Goal: Task Accomplishment & Management: Use online tool/utility

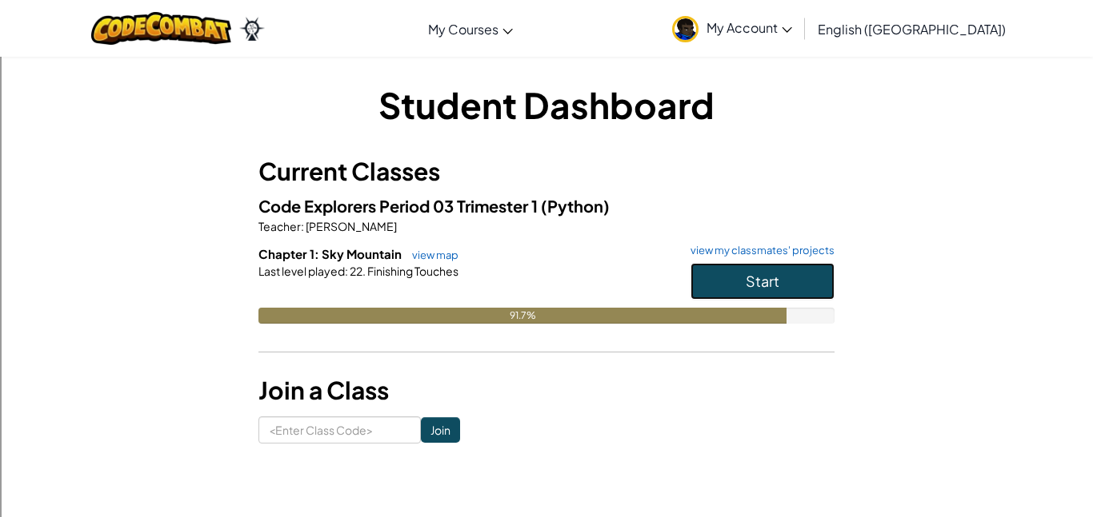
click at [821, 270] on button "Start" at bounding box center [762, 281] width 144 height 37
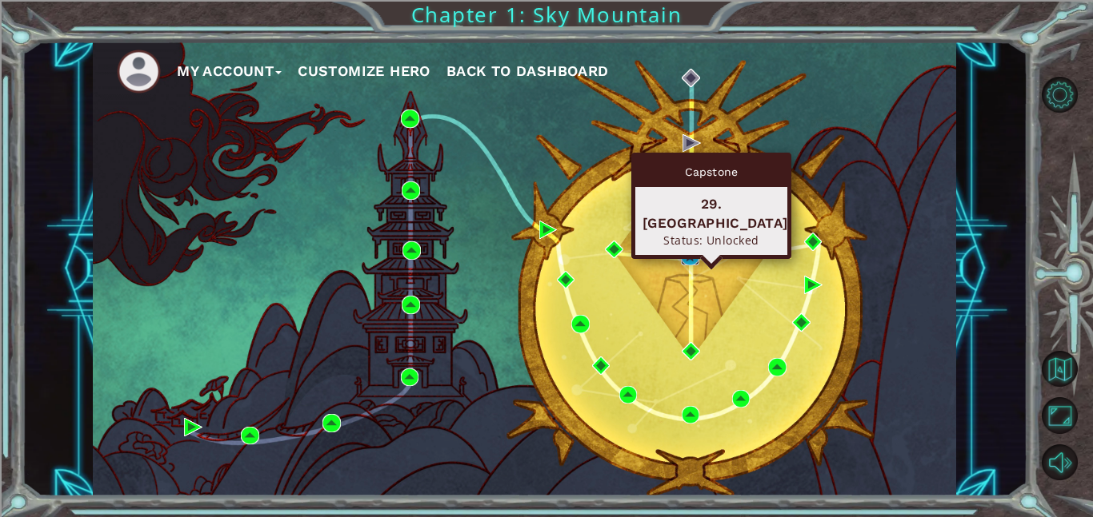
click at [693, 258] on img at bounding box center [690, 257] width 18 height 18
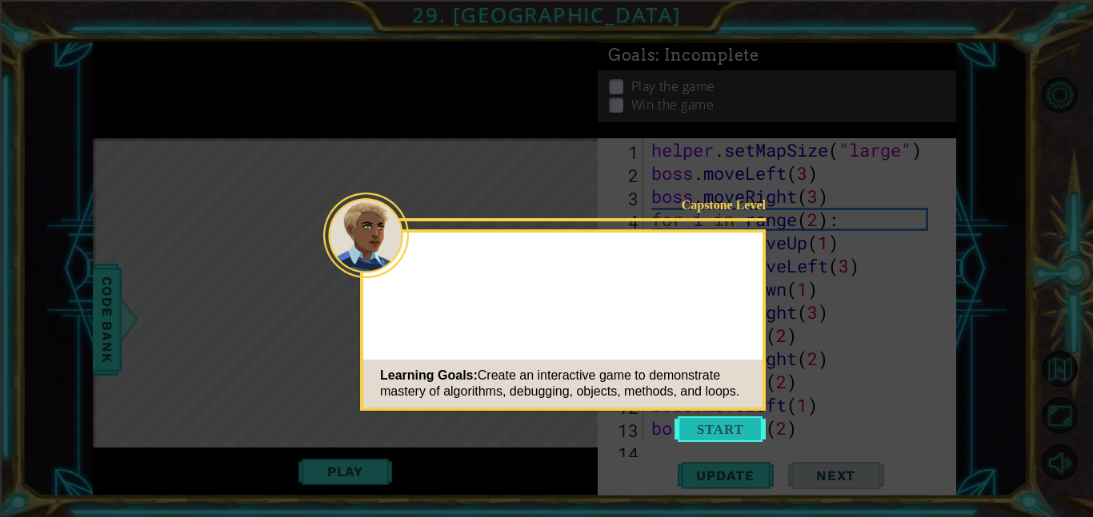
click at [712, 431] on button "Start" at bounding box center [719, 430] width 91 height 26
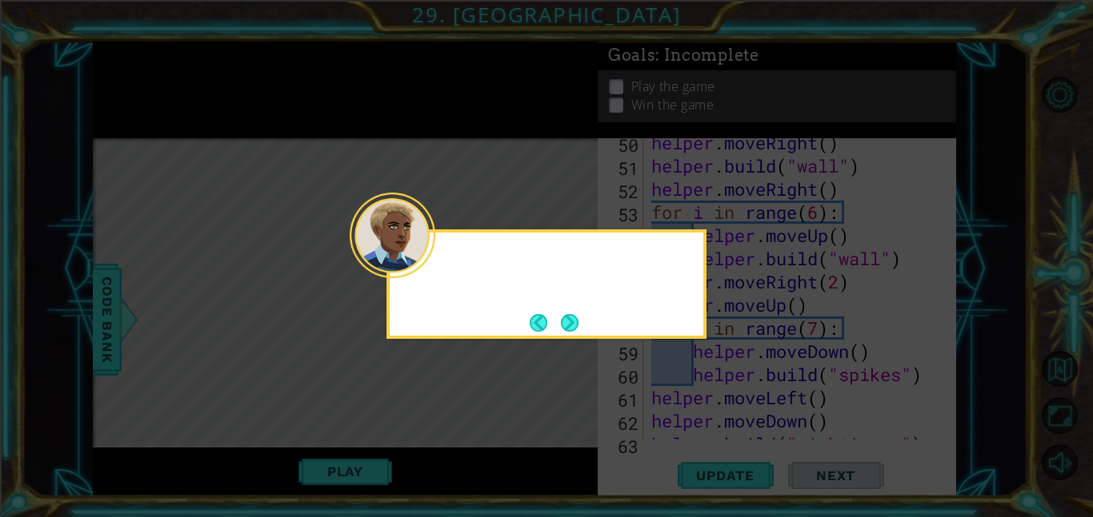
scroll to position [1206, 0]
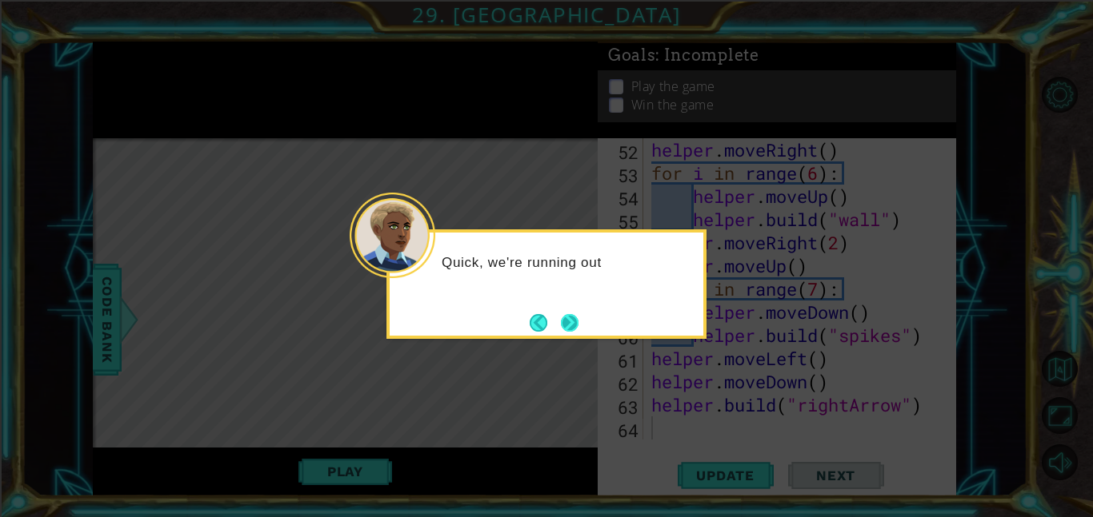
click at [569, 322] on button "Next" at bounding box center [570, 323] width 18 height 18
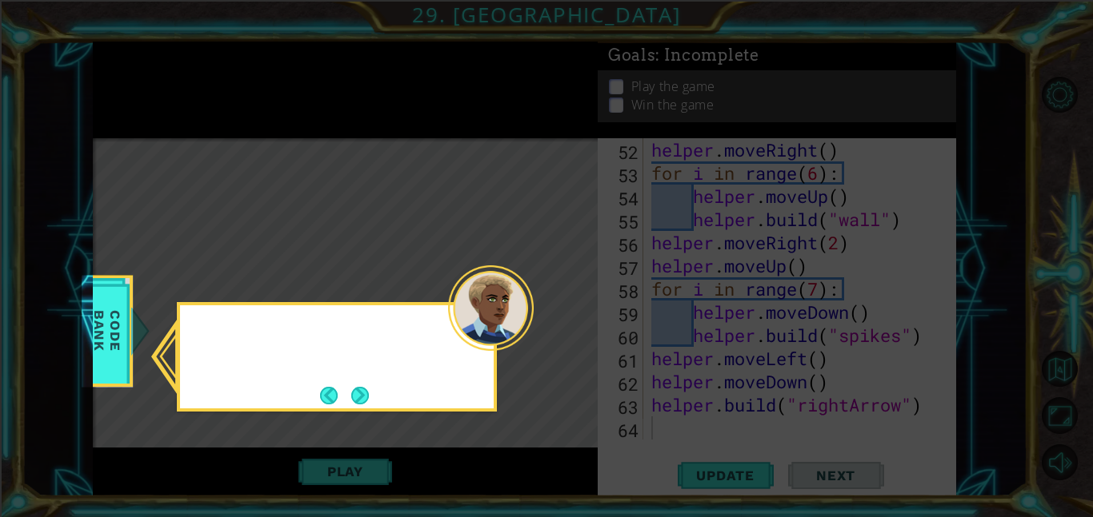
click at [569, 322] on icon at bounding box center [546, 258] width 1093 height 517
click at [364, 405] on button "Next" at bounding box center [360, 396] width 18 height 18
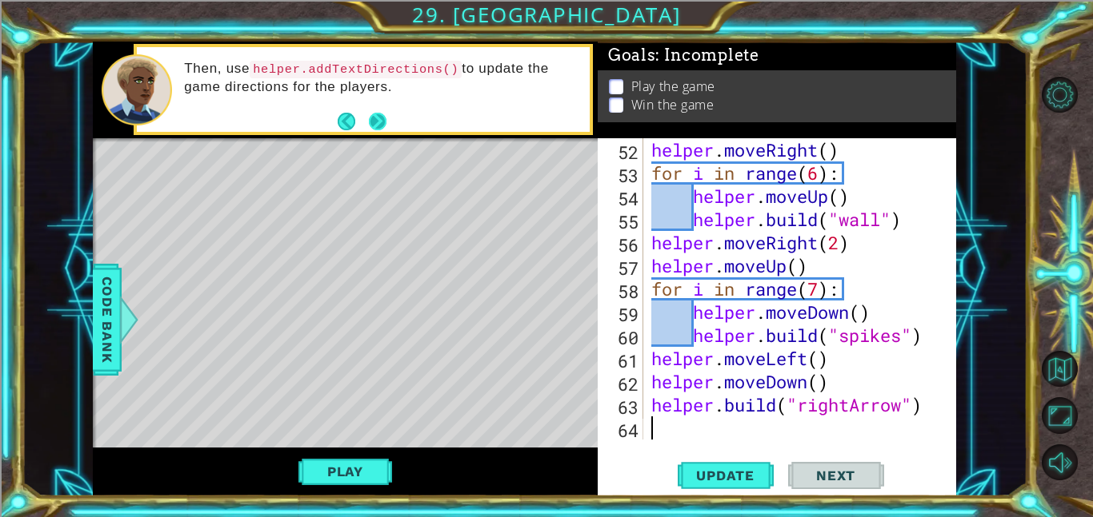
click at [380, 118] on button "Next" at bounding box center [377, 122] width 18 height 18
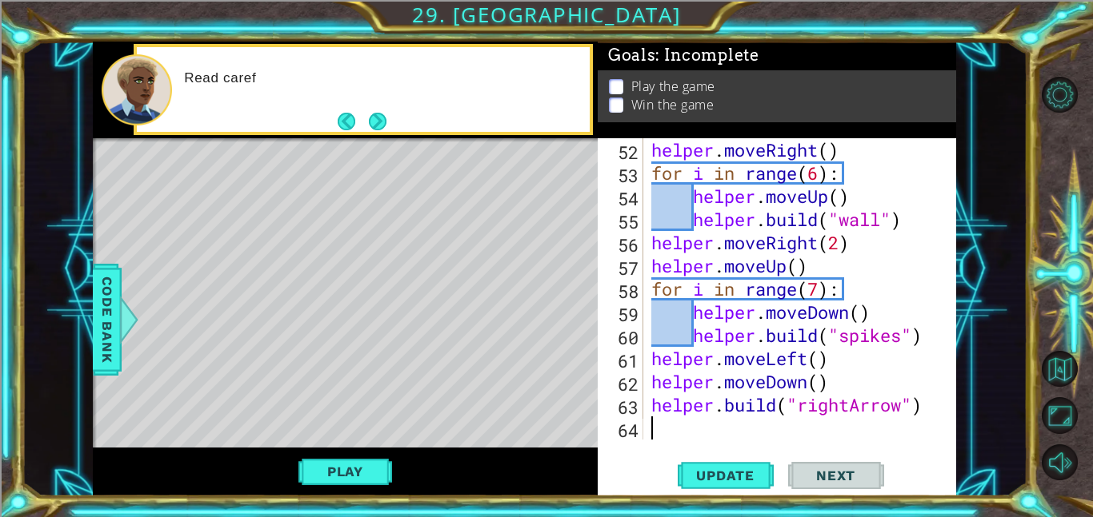
click at [380, 118] on button "Next" at bounding box center [377, 122] width 18 height 18
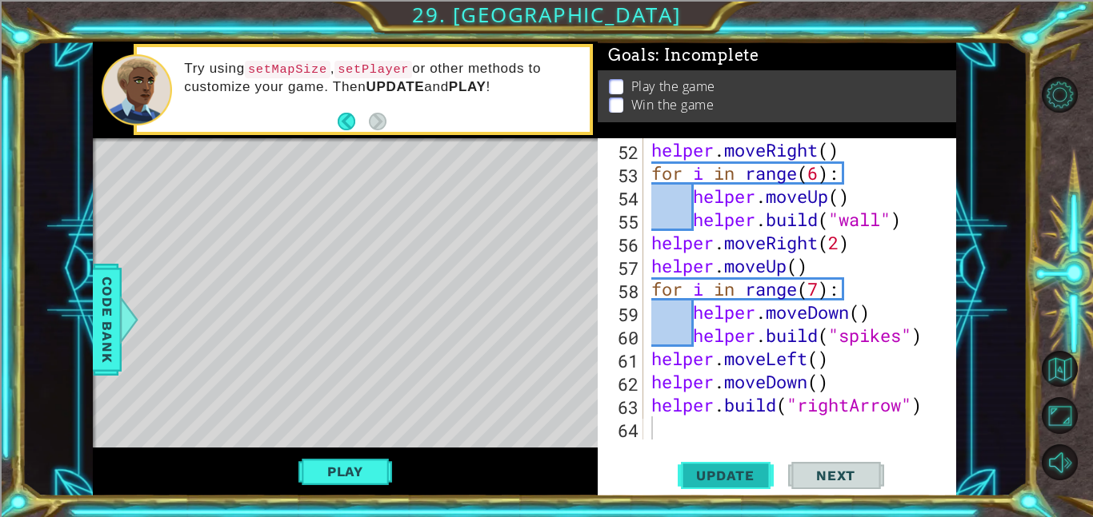
click at [741, 474] on span "Update" at bounding box center [725, 476] width 90 height 16
click at [322, 478] on button "Play" at bounding box center [345, 472] width 94 height 30
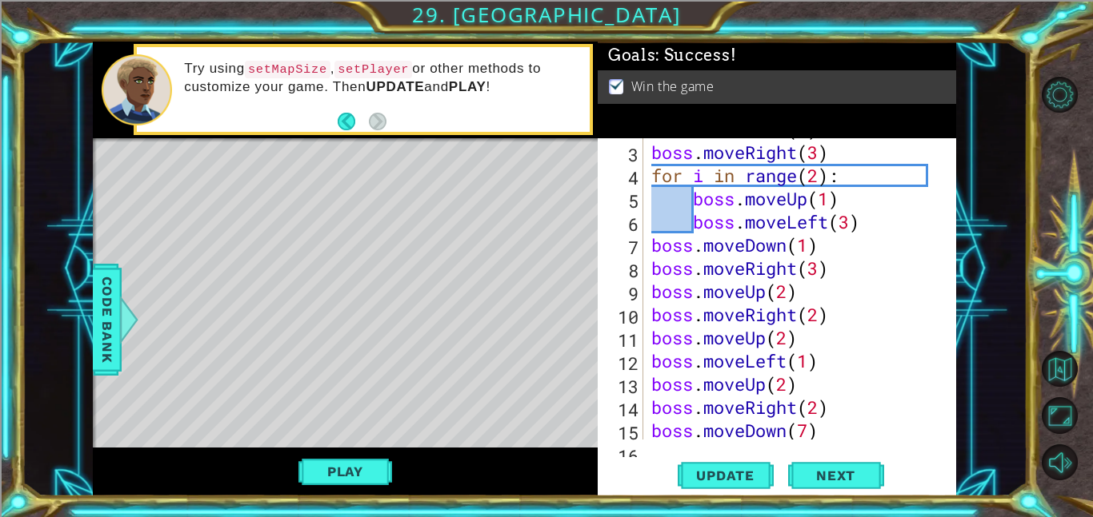
scroll to position [0, 0]
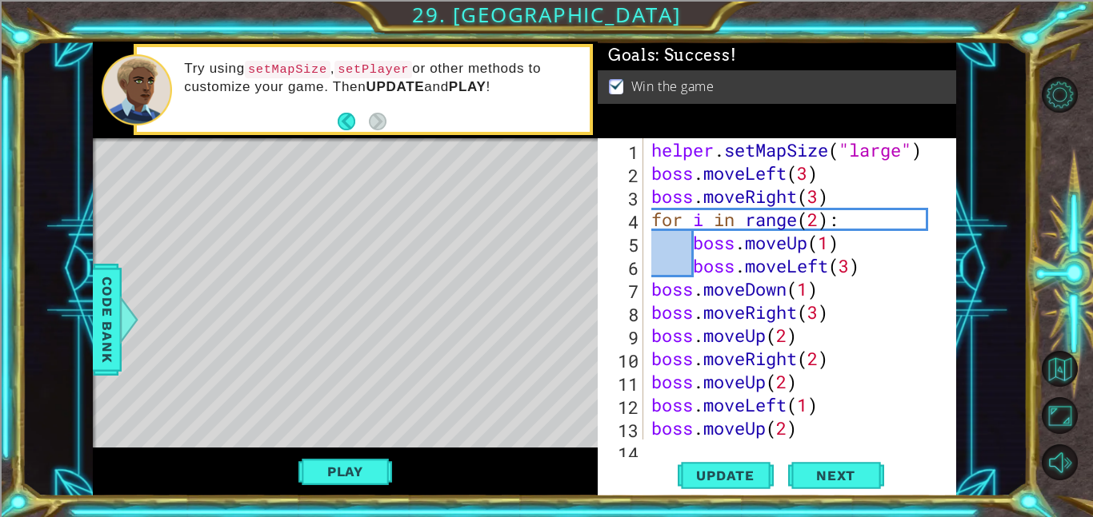
click at [847, 269] on div "helper . setMapSize ( "large" ) boss . moveLeft ( 3 ) boss . moveRight ( 3 ) fo…" at bounding box center [804, 312] width 313 height 348
click at [812, 226] on div "helper . setMapSize ( "large" ) boss . moveLeft ( 3 ) boss . moveRight ( 3 ) fo…" at bounding box center [804, 312] width 313 height 348
type textarea "for i in range(2):"
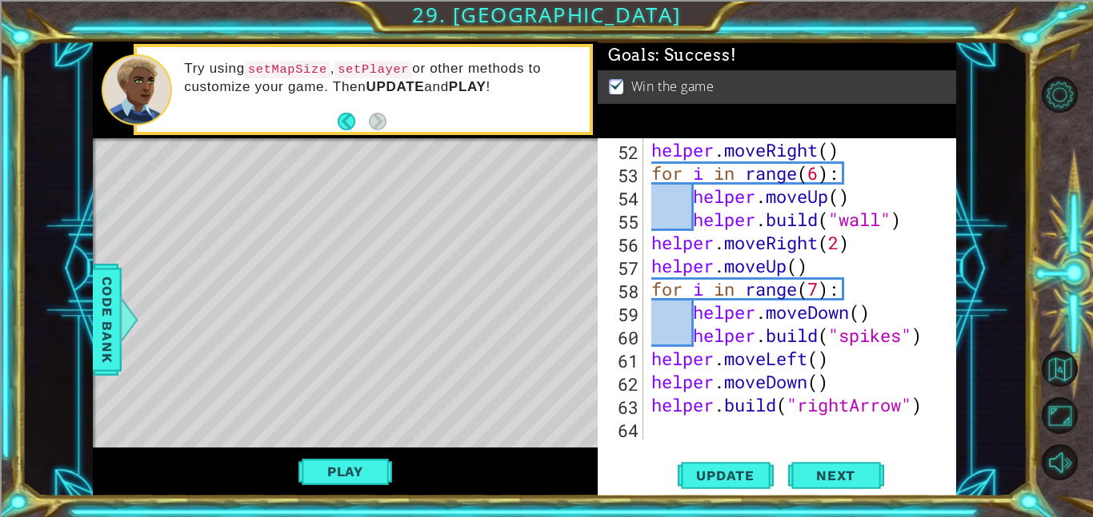
scroll to position [1206, 0]
click at [347, 479] on button "Play" at bounding box center [345, 472] width 94 height 30
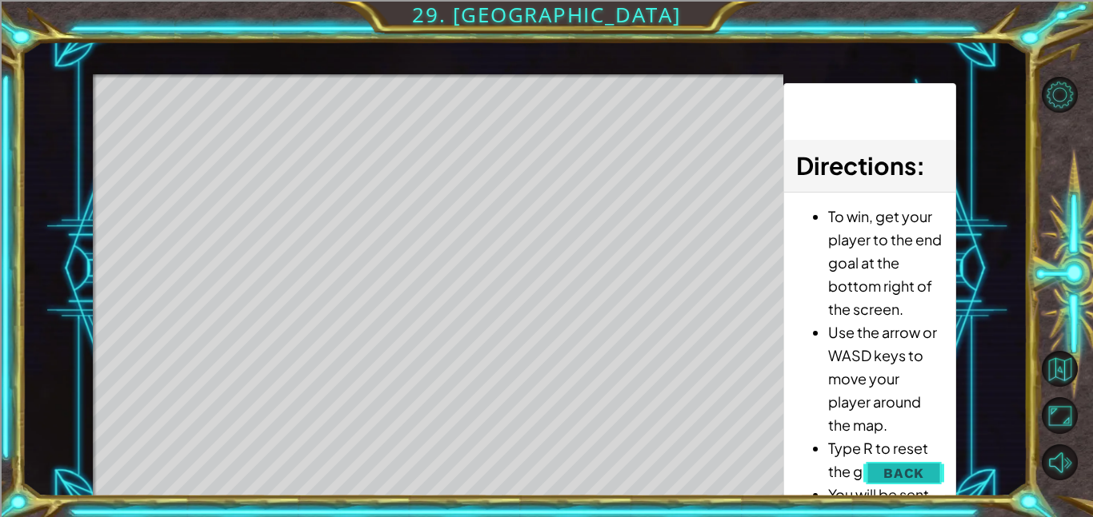
click at [898, 483] on button "Back" at bounding box center [903, 474] width 81 height 32
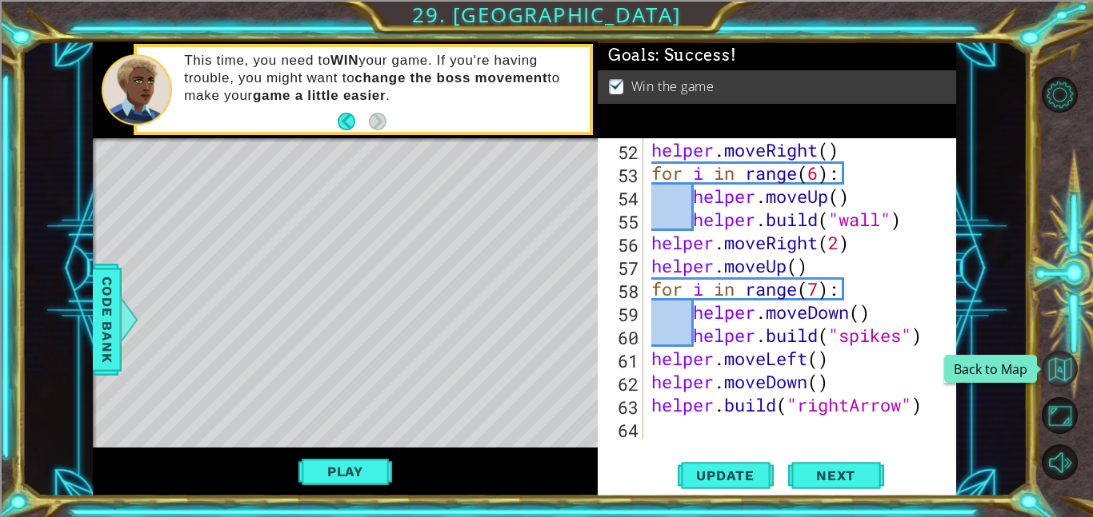
click at [1055, 374] on button "Back to Map" at bounding box center [1059, 369] width 36 height 36
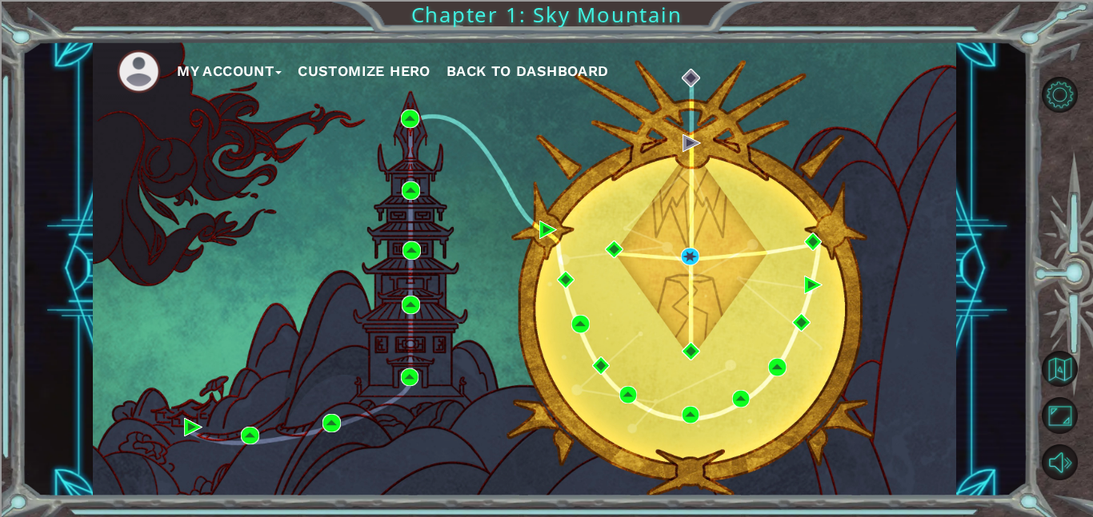
click at [472, 73] on span "Back to Dashboard" at bounding box center [527, 70] width 162 height 17
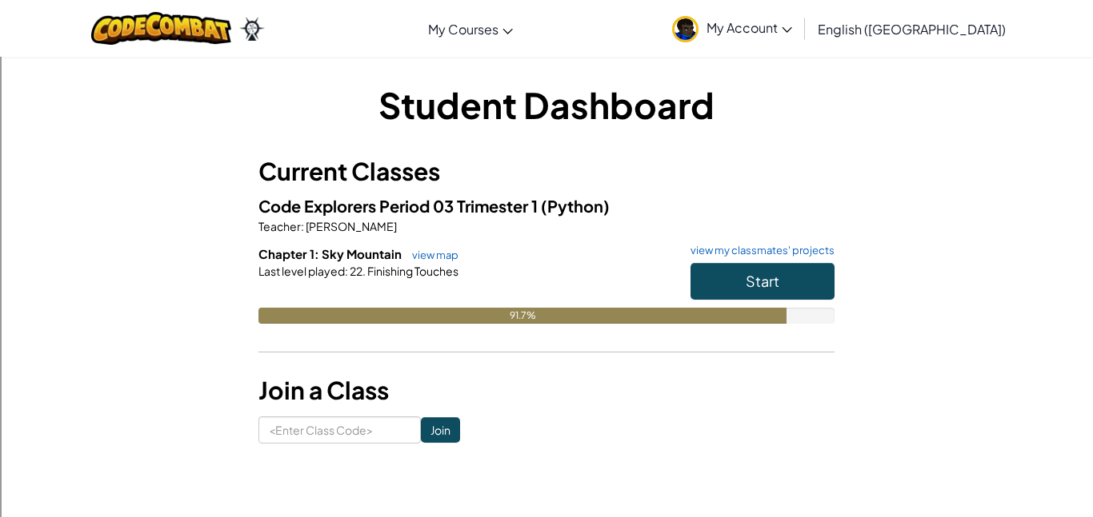
scroll to position [91, 0]
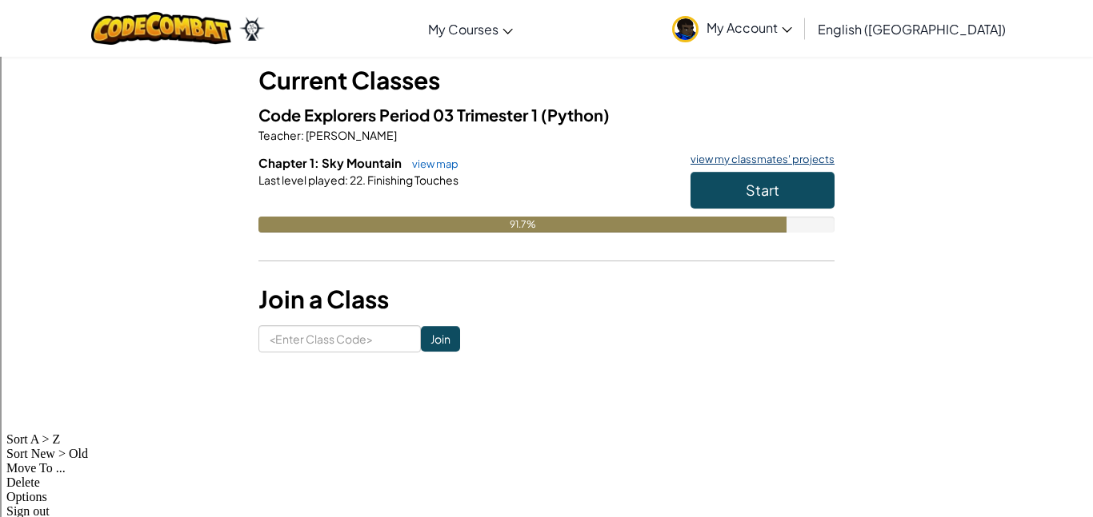
click at [733, 158] on link "view my classmates' projects" at bounding box center [758, 159] width 152 height 10
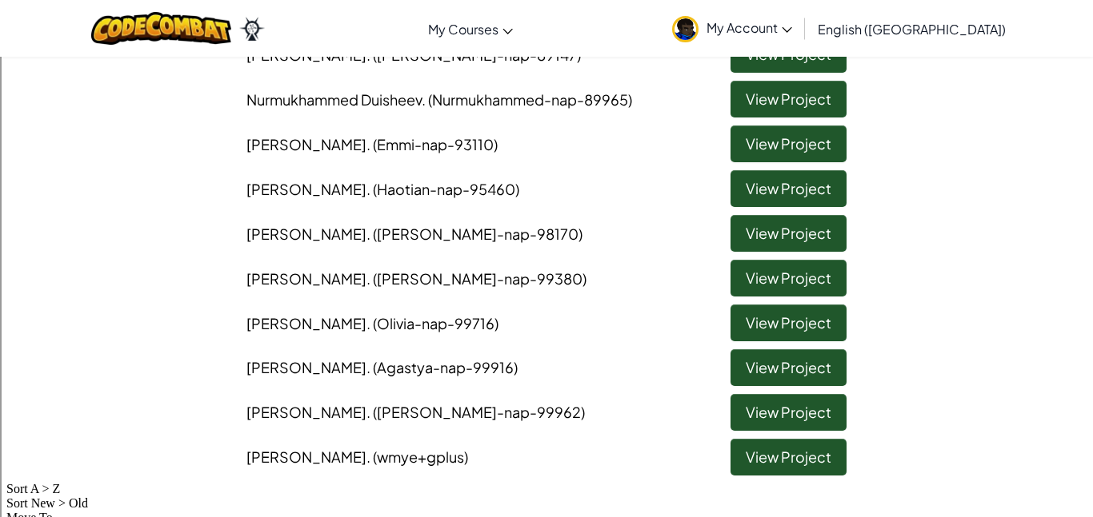
scroll to position [660, 0]
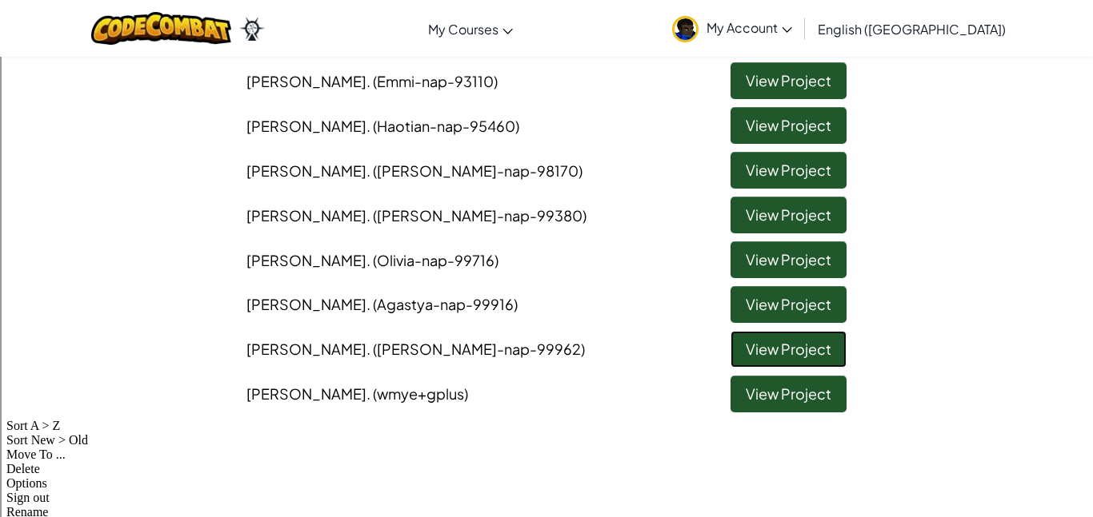
click at [757, 352] on link "View Project" at bounding box center [788, 349] width 116 height 37
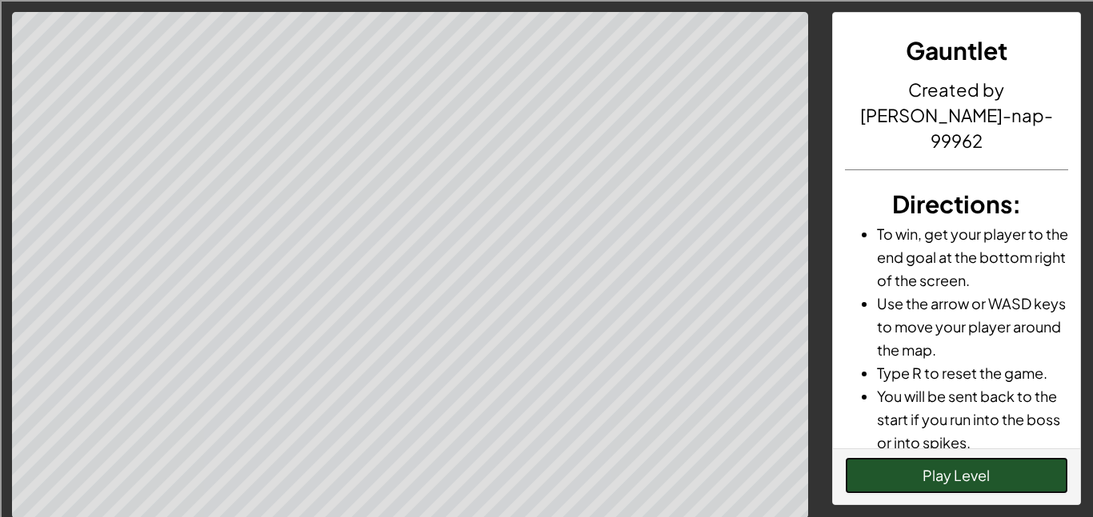
click at [913, 474] on button "Play Level" at bounding box center [957, 476] width 224 height 37
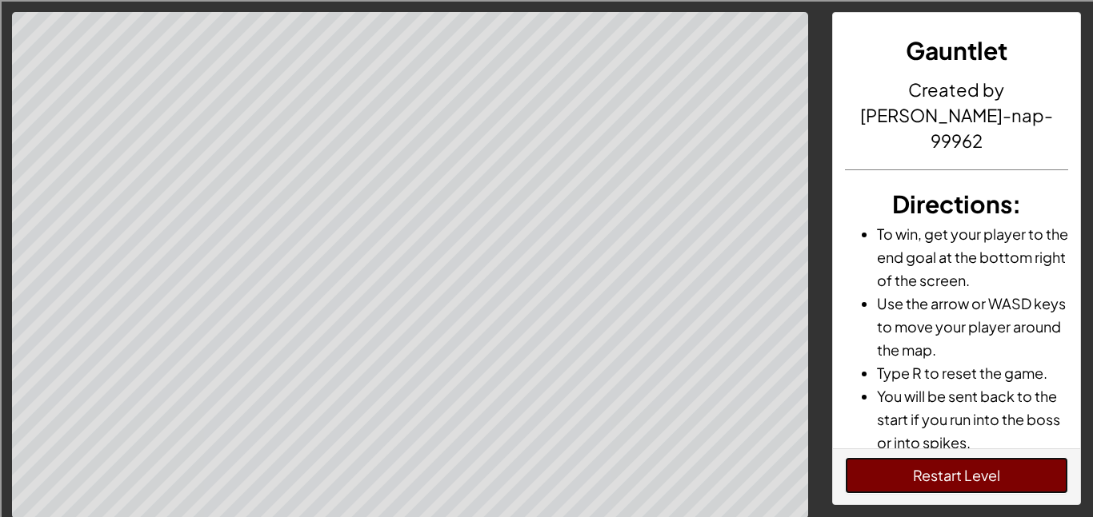
click at [986, 466] on button "Restart Level" at bounding box center [957, 476] width 224 height 37
click at [971, 470] on button "Restart Level" at bounding box center [957, 476] width 224 height 37
click at [977, 478] on button "Restart Level" at bounding box center [957, 476] width 224 height 37
click at [997, 489] on button "Restart Level" at bounding box center [957, 476] width 224 height 37
click at [1009, 481] on button "Restart Level" at bounding box center [957, 476] width 224 height 37
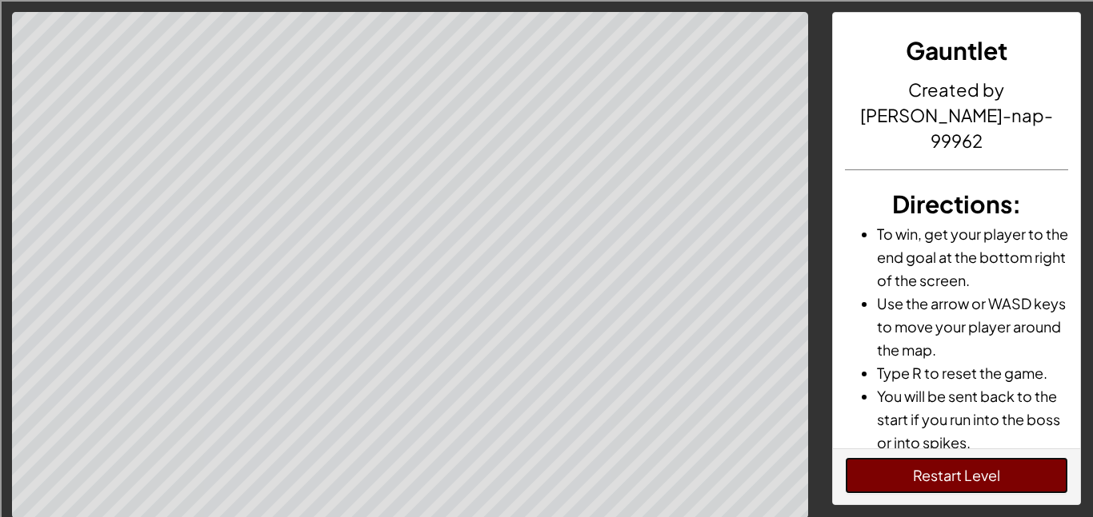
click at [1010, 489] on button "Restart Level" at bounding box center [957, 476] width 224 height 37
click at [1023, 480] on button "Restart Level" at bounding box center [957, 476] width 224 height 37
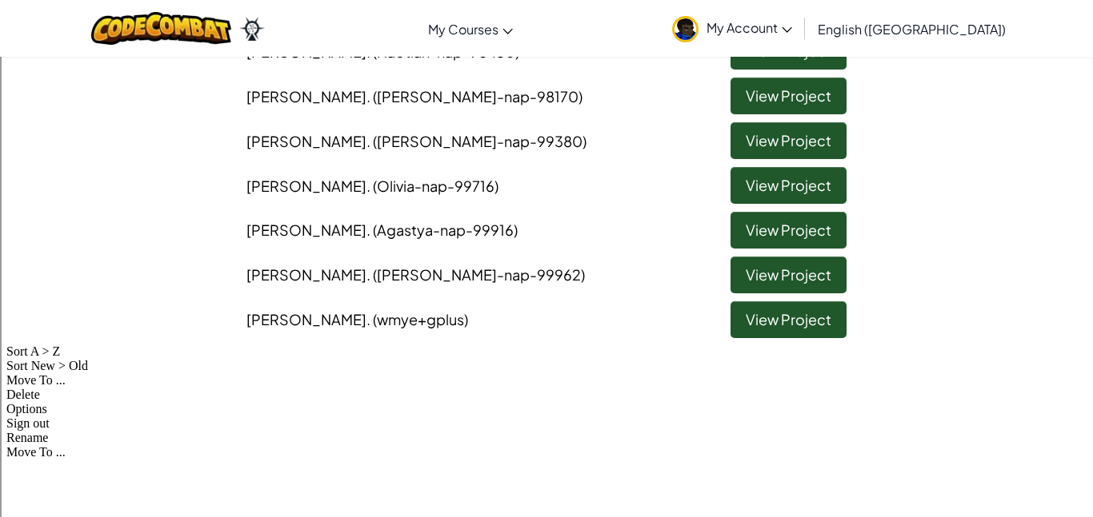
scroll to position [692, 0]
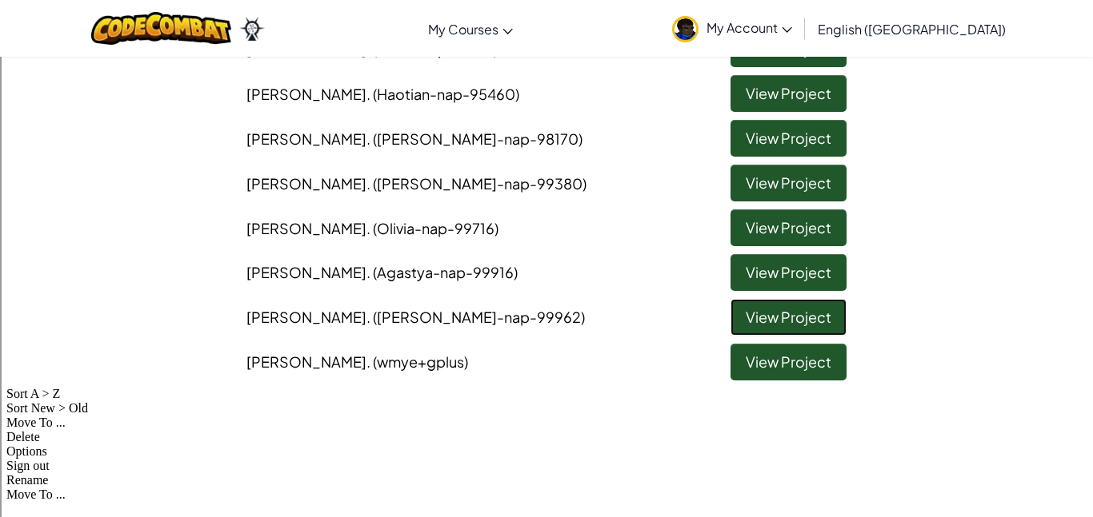
click at [806, 328] on link "View Project" at bounding box center [788, 317] width 116 height 37
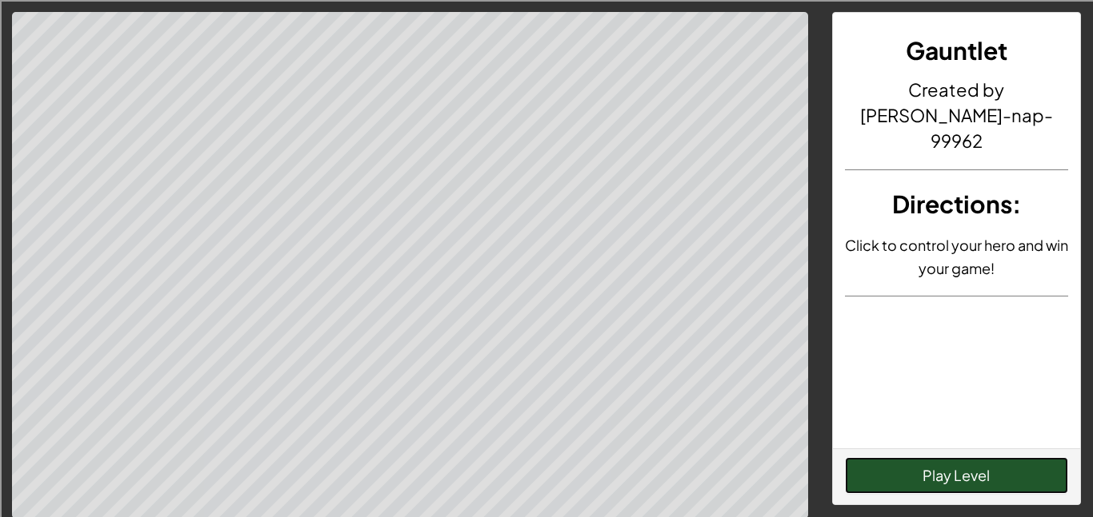
click at [998, 478] on button "Play Level" at bounding box center [957, 476] width 224 height 37
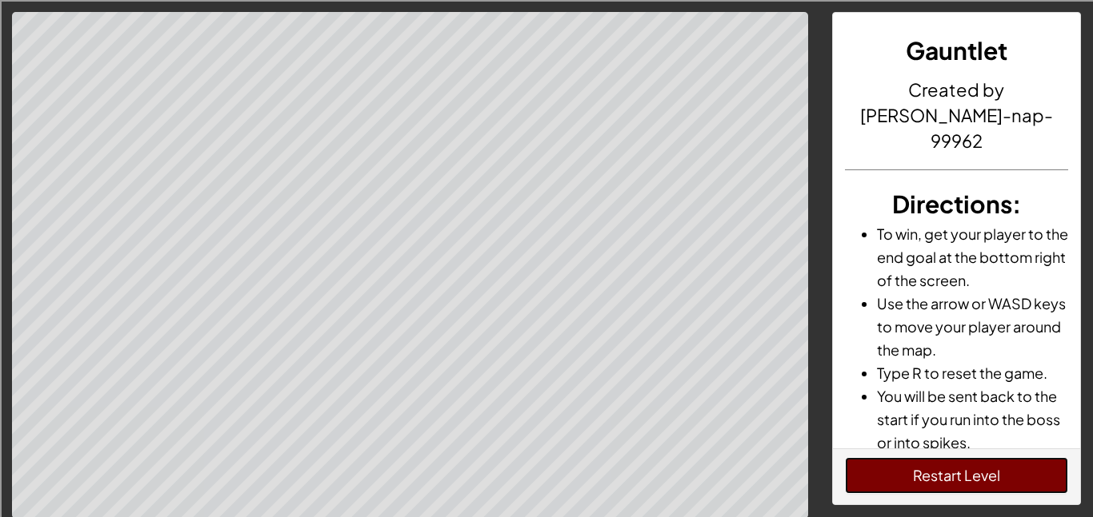
click at [989, 483] on button "Restart Level" at bounding box center [957, 476] width 224 height 37
click at [981, 486] on button "Restart Level" at bounding box center [957, 476] width 224 height 37
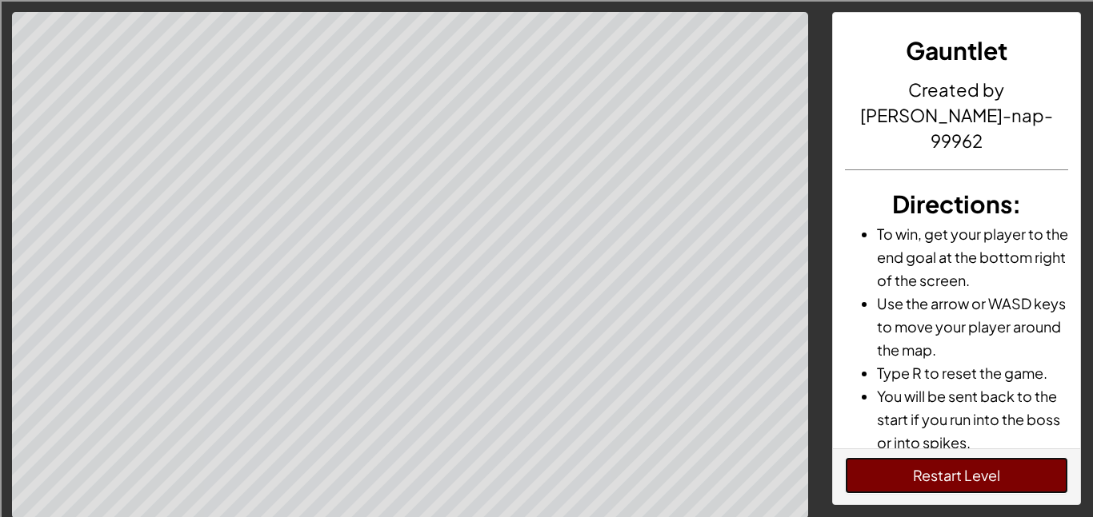
click at [981, 486] on button "Restart Level" at bounding box center [957, 476] width 224 height 37
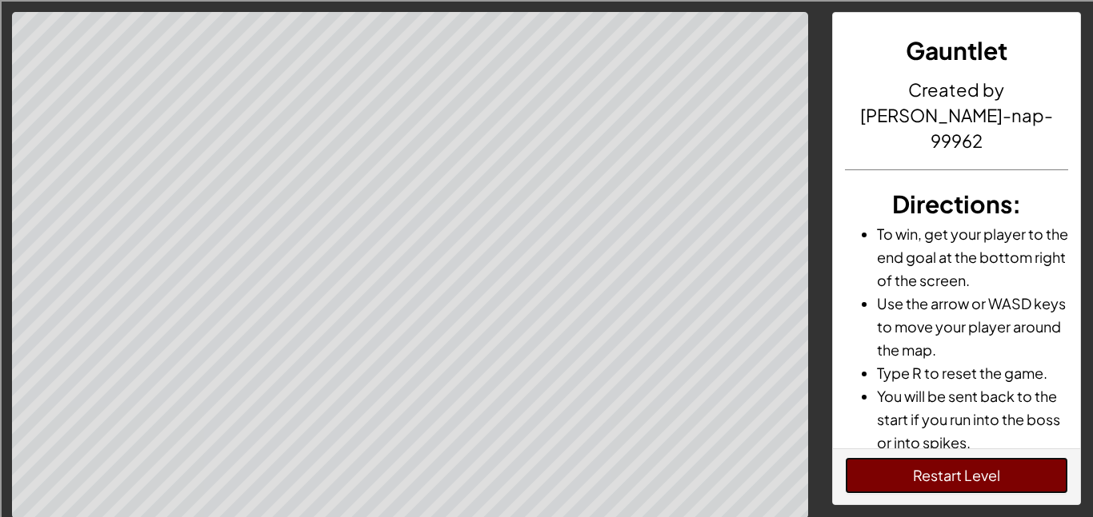
click at [981, 486] on button "Restart Level" at bounding box center [957, 476] width 224 height 37
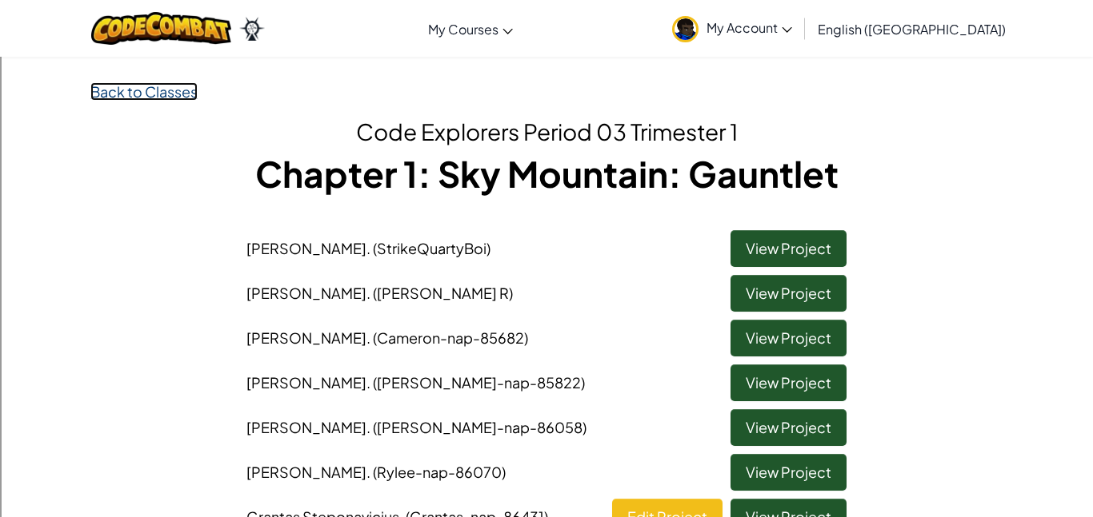
click at [133, 86] on link "Back to Classes" at bounding box center [143, 91] width 107 height 18
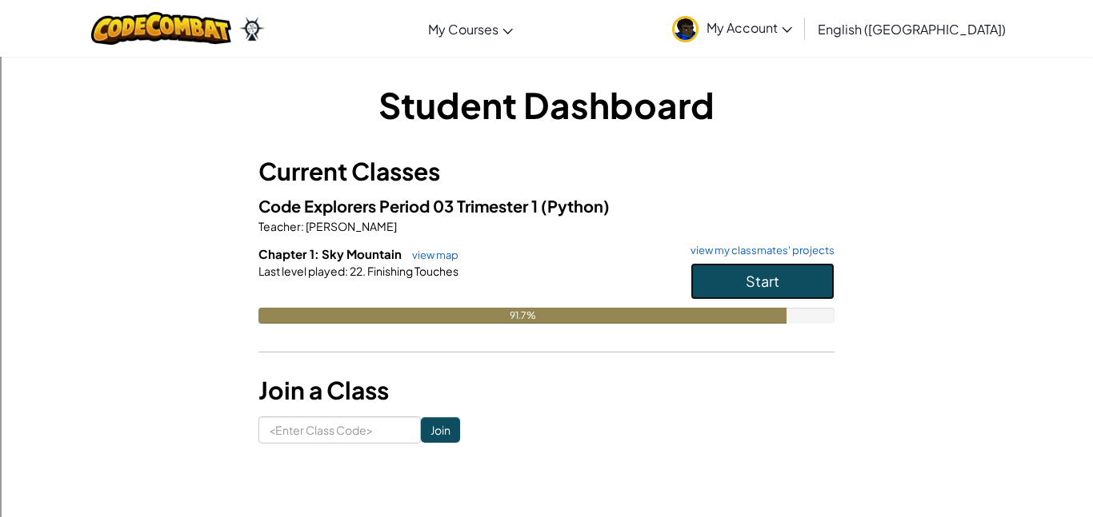
click at [742, 279] on button "Start" at bounding box center [762, 281] width 144 height 37
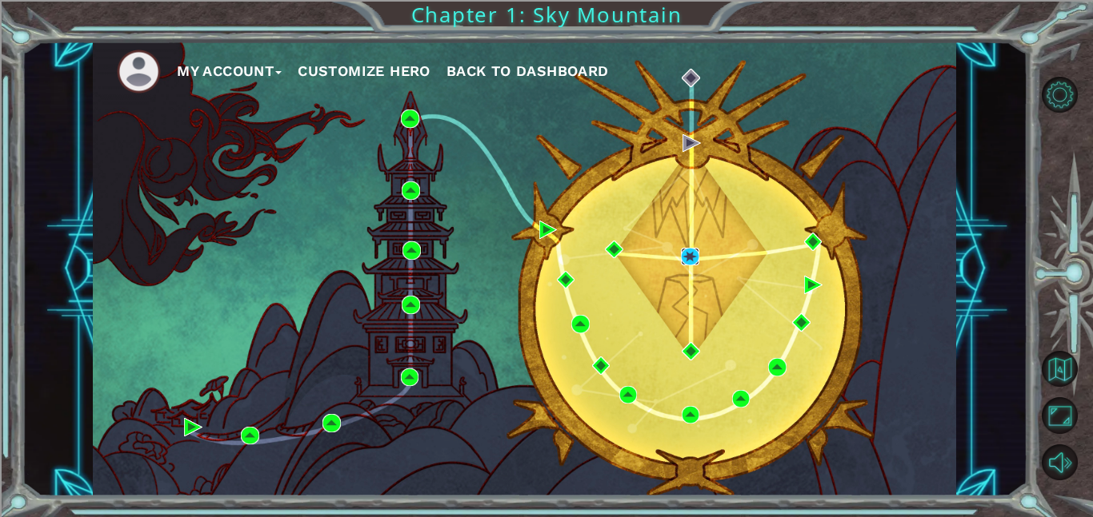
click at [689, 254] on img at bounding box center [690, 257] width 18 height 18
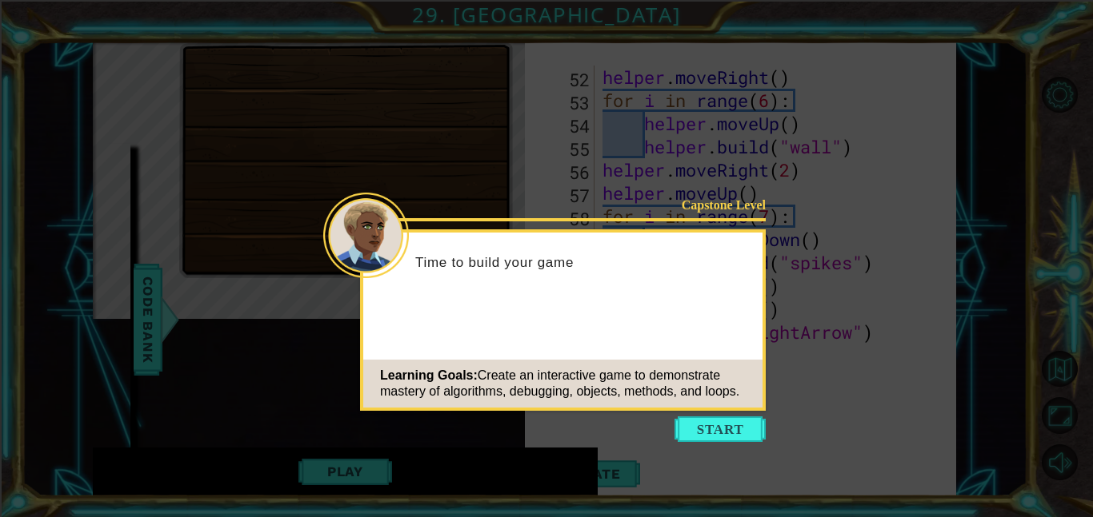
scroll to position [1183, 0]
click at [721, 428] on button "Start" at bounding box center [719, 430] width 91 height 26
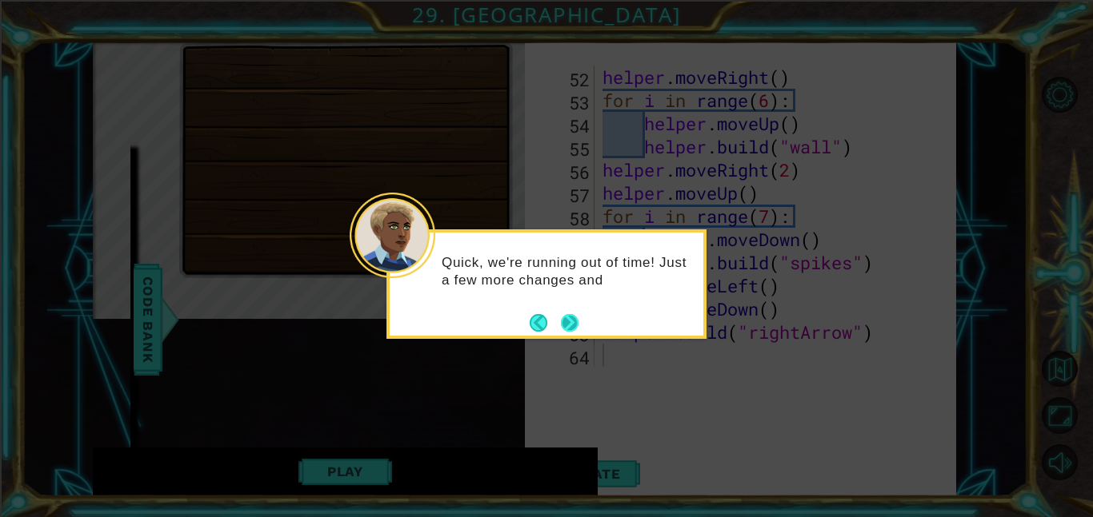
click at [570, 326] on button "Next" at bounding box center [570, 323] width 18 height 18
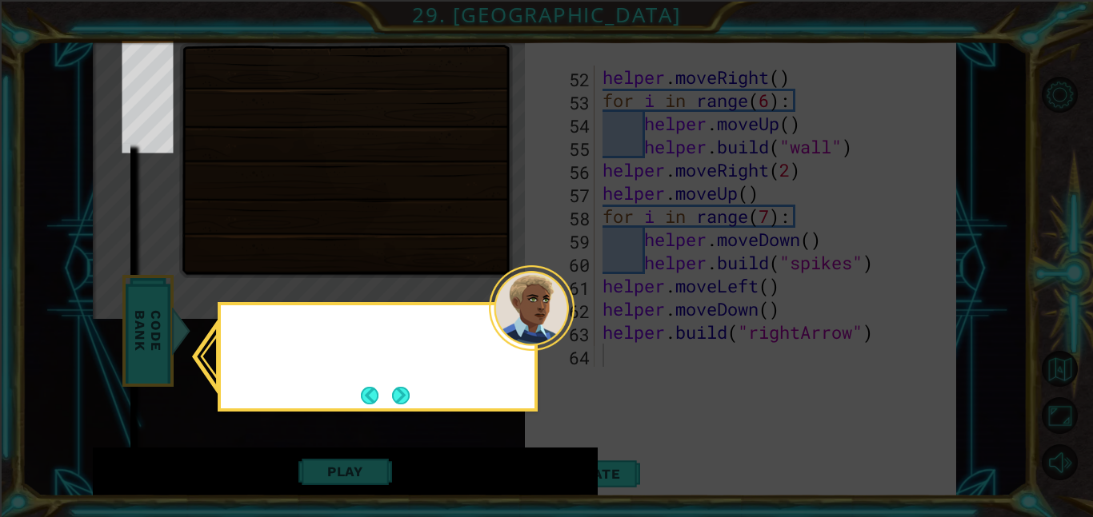
scroll to position [234, 0]
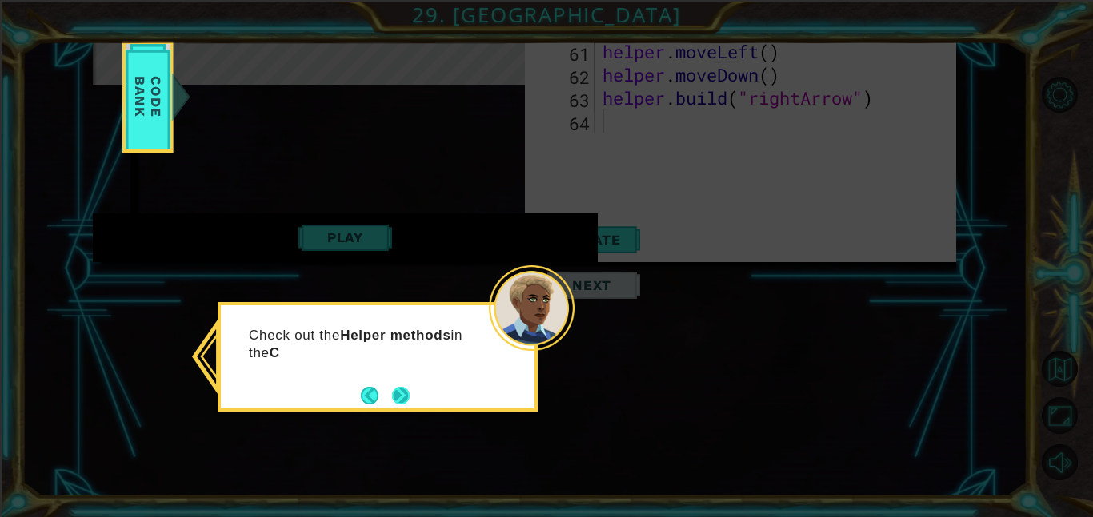
click at [410, 391] on button "Next" at bounding box center [401, 396] width 18 height 18
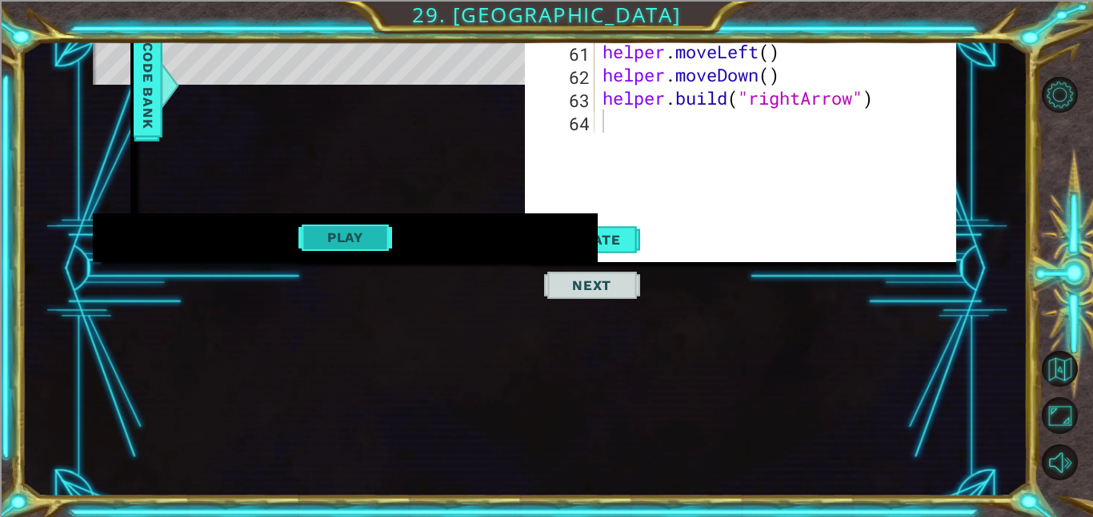
click at [367, 238] on button "Play" at bounding box center [345, 237] width 94 height 30
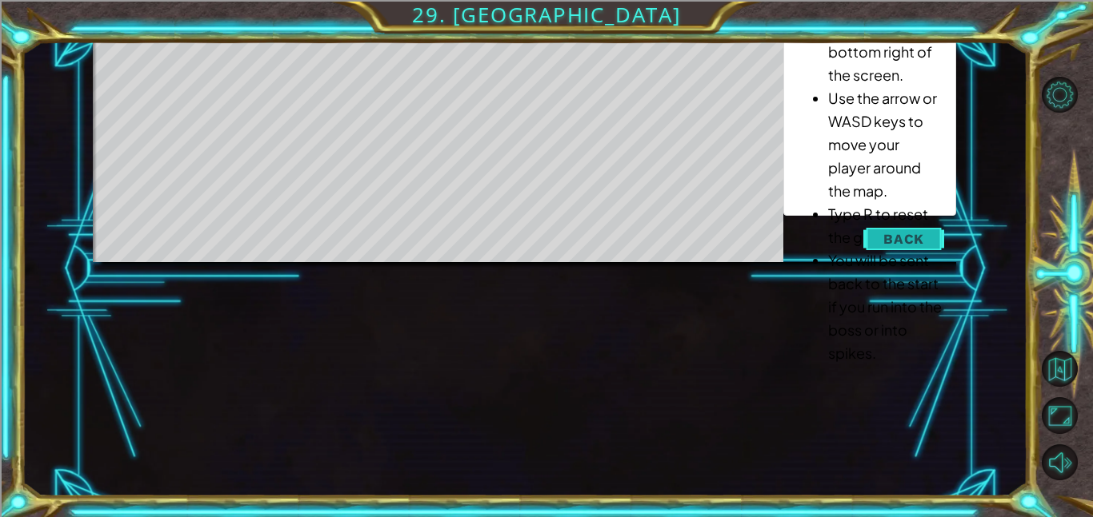
click at [922, 242] on span "Back" at bounding box center [903, 239] width 41 height 16
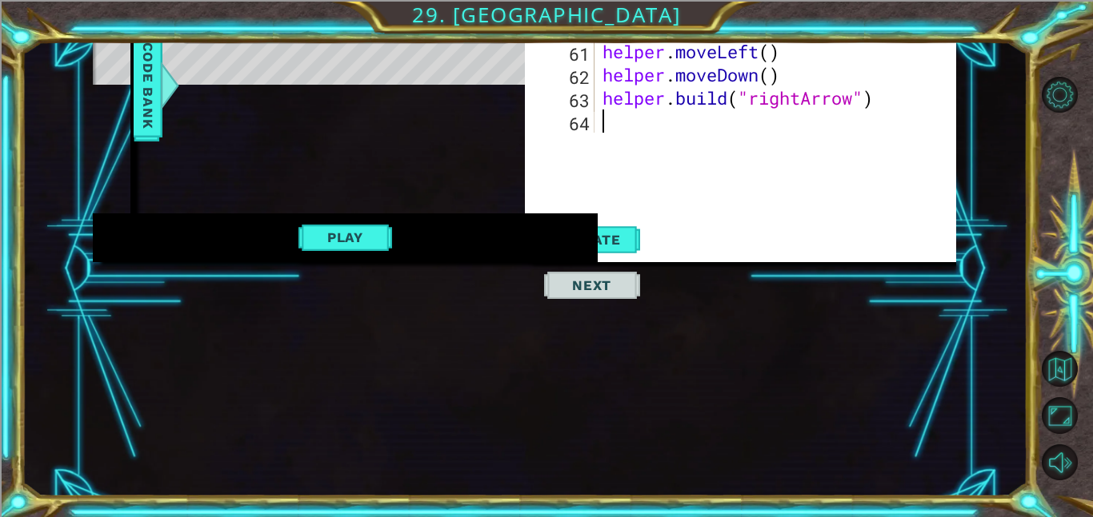
click at [554, 482] on div "1 ההההההההההההההההההההההההההההההההההההההההההההההההההההההההההההההההההההההההההההה…" at bounding box center [524, 269] width 863 height 455
click at [539, 478] on div "1 ההההההההההההההההההההההההההההההההההההההההההההההההההההההההההההההההההההההההההההה…" at bounding box center [524, 269] width 863 height 455
click at [549, 472] on div "1 ההההההההההההההההההההההההההההההההההההההההההההההההההההההההההההההההההההההההההההה…" at bounding box center [524, 269] width 863 height 455
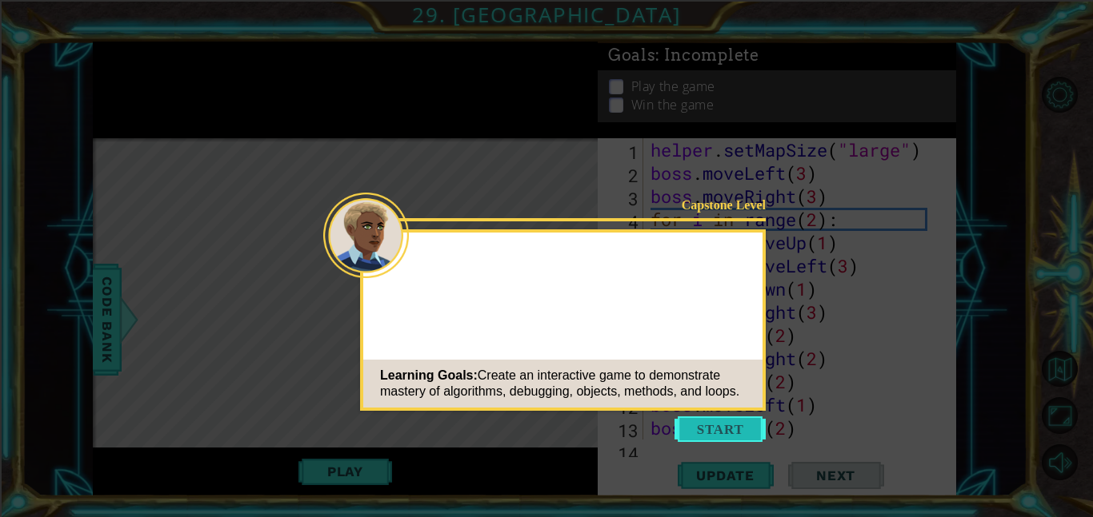
click at [762, 430] on button "Start" at bounding box center [719, 430] width 91 height 26
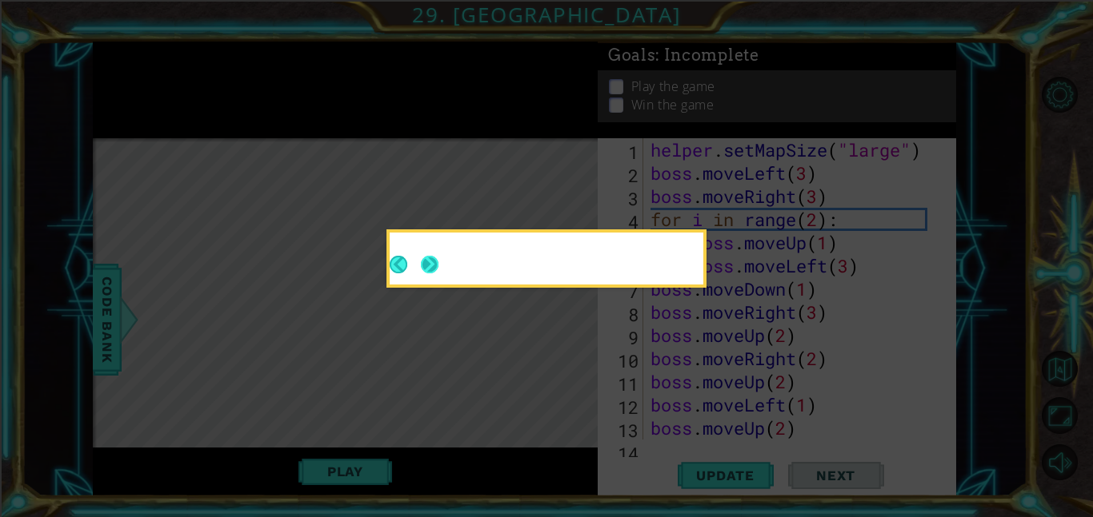
click at [432, 258] on button "Next" at bounding box center [430, 265] width 28 height 28
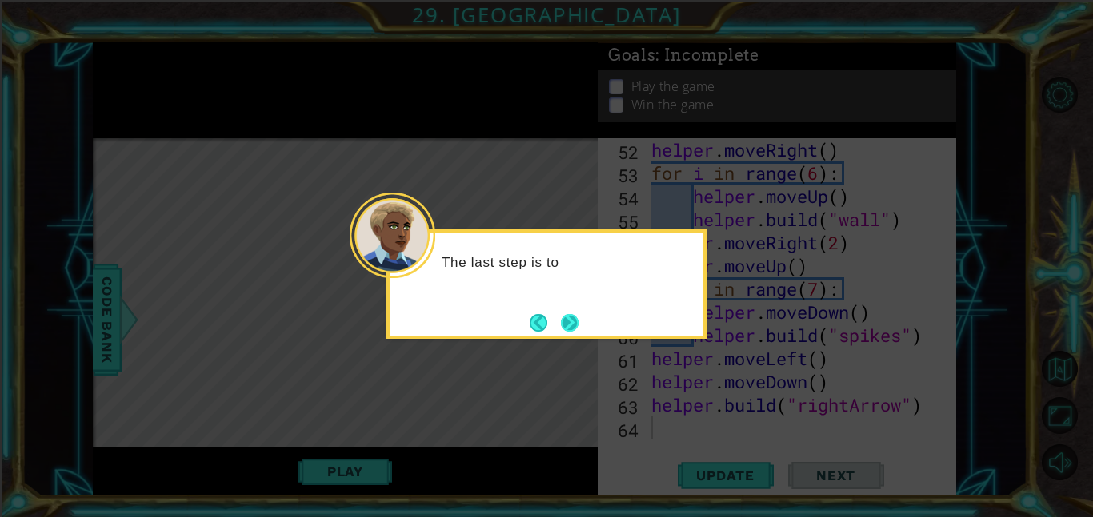
scroll to position [1206, 0]
click at [575, 321] on button "Next" at bounding box center [570, 323] width 18 height 18
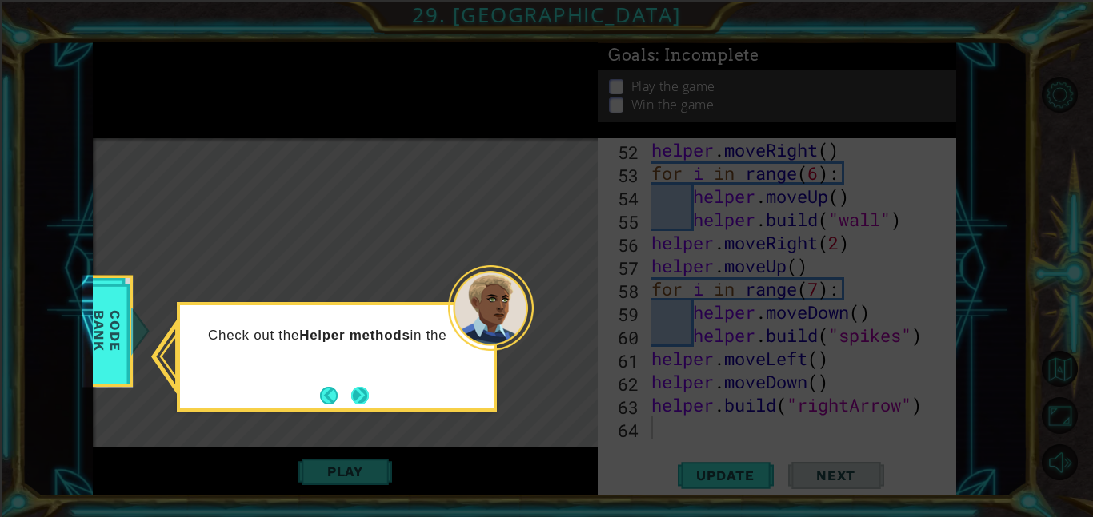
click at [366, 384] on button "Next" at bounding box center [359, 395] width 27 height 27
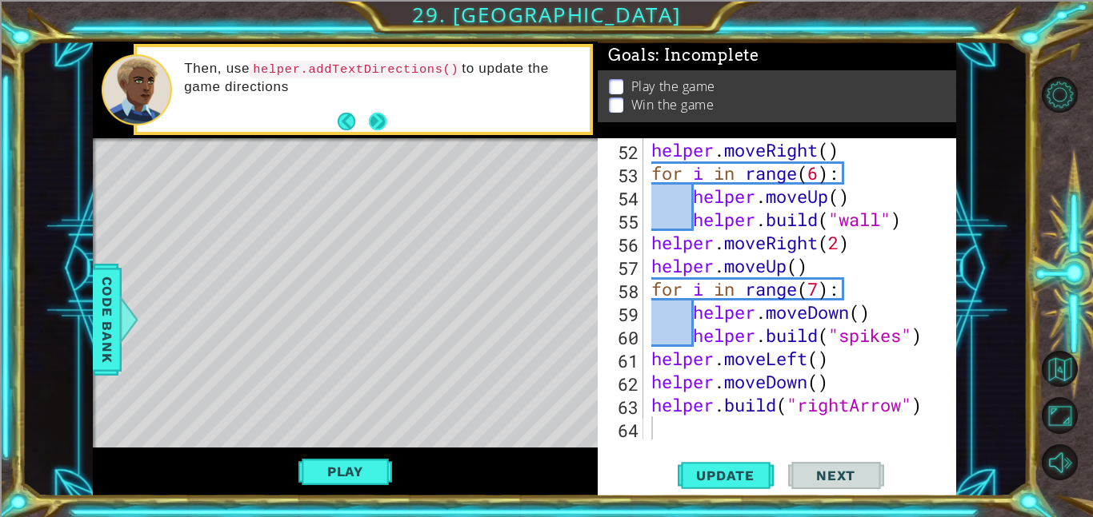
click at [369, 106] on div "Then, use helper.addTextDirections() to update the game directions" at bounding box center [381, 89] width 416 height 75
click at [376, 117] on button "Next" at bounding box center [377, 122] width 18 height 18
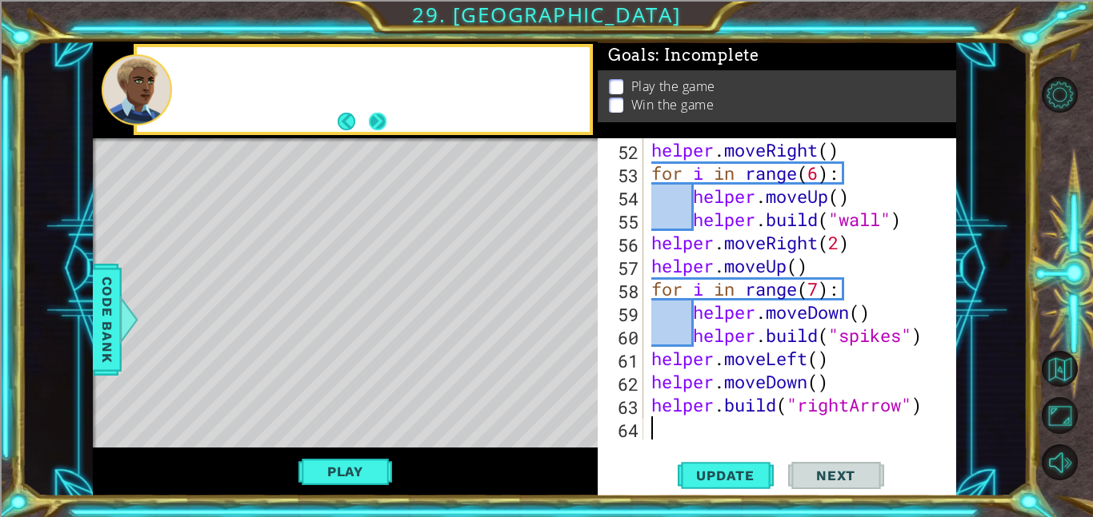
click at [377, 119] on button "Next" at bounding box center [377, 121] width 20 height 20
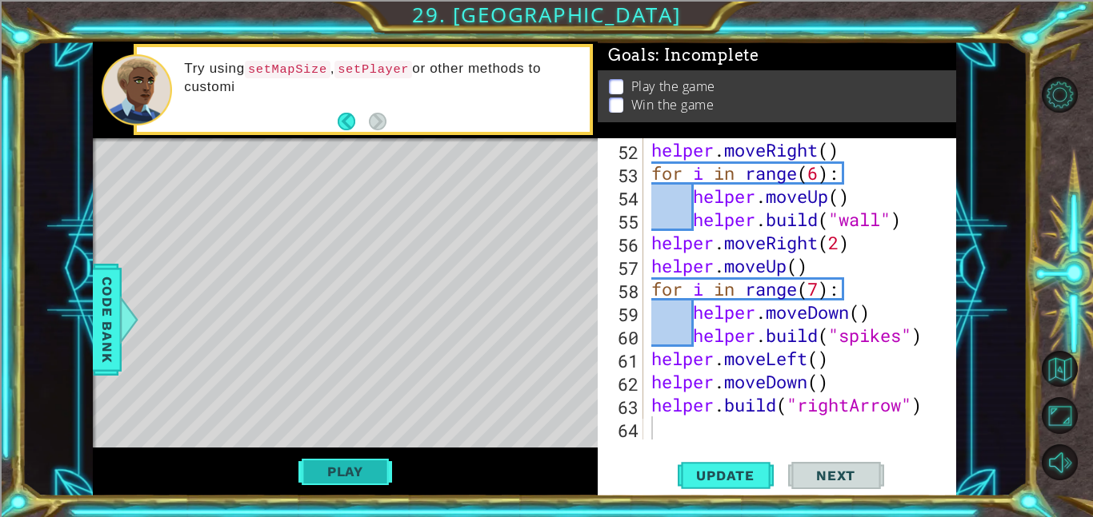
click at [346, 475] on button "Play" at bounding box center [345, 472] width 94 height 30
